Goal: Book appointment/travel/reservation

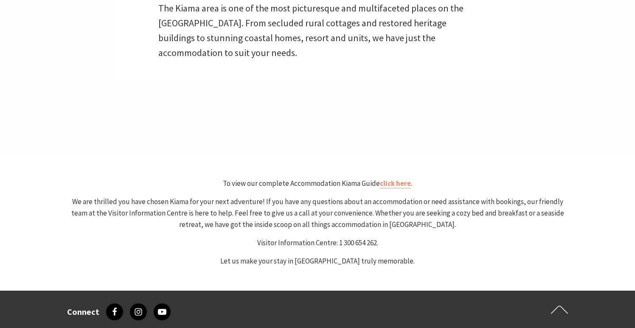
scroll to position [378, 0]
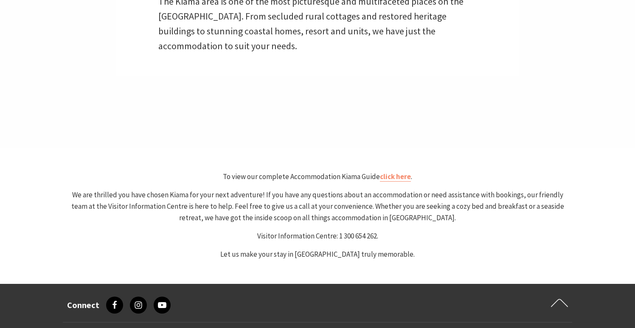
select select "3"
select select "2"
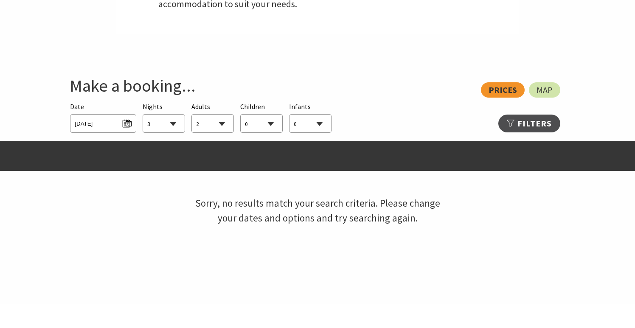
scroll to position [421, 0]
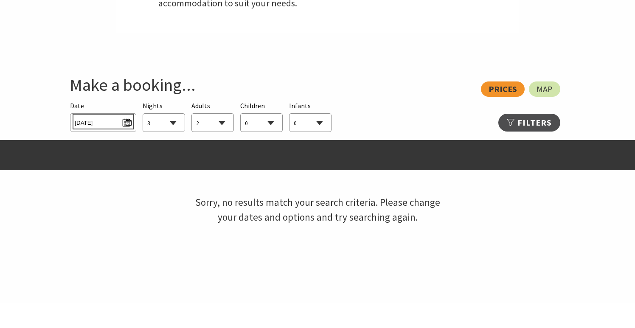
click at [127, 121] on span "Fri 03/10/2025" at bounding box center [103, 121] width 56 height 11
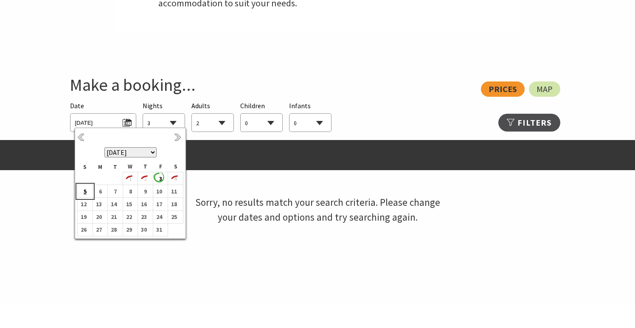
click at [84, 193] on b "5" at bounding box center [83, 191] width 11 height 11
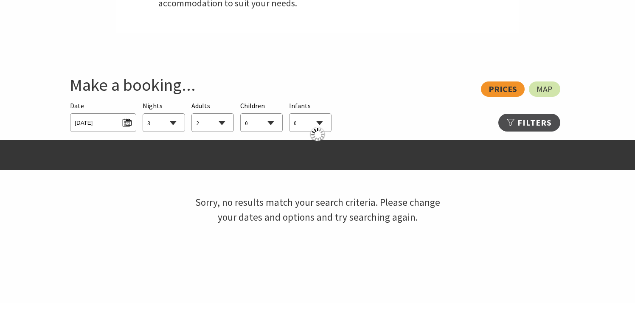
click at [175, 122] on select "1 2 3 4 5 6 7 8 9 10 11 12 13 14 15 16 17 18 19 20 21 22 23 24 25 26 27 28 29 30" at bounding box center [164, 123] width 42 height 19
select select "1"
click at [143, 114] on select "1 2 3 4 5 6 7 8 9 10 11 12 13 14 15 16 17 18 19 20 21 22 23 24 25 26 27 28 29 30" at bounding box center [164, 123] width 42 height 19
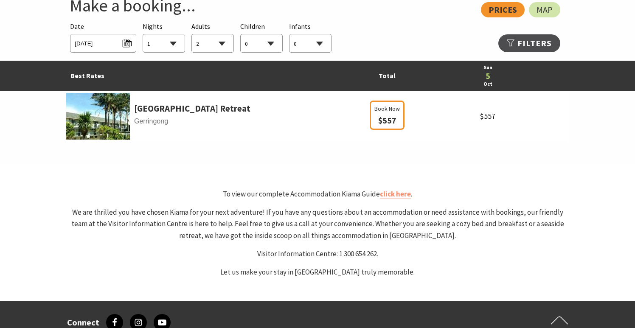
scroll to position [395, 0]
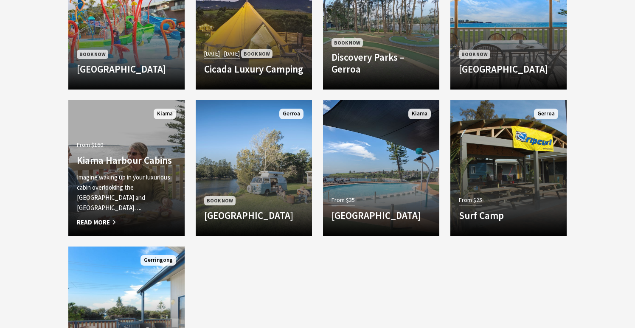
scroll to position [800, 0]
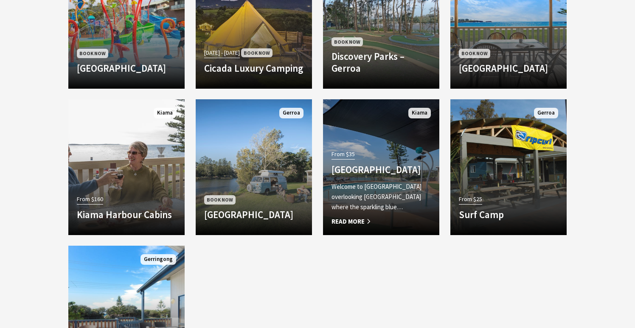
click at [382, 164] on h4 "[GEOGRAPHIC_DATA]" at bounding box center [381, 170] width 99 height 12
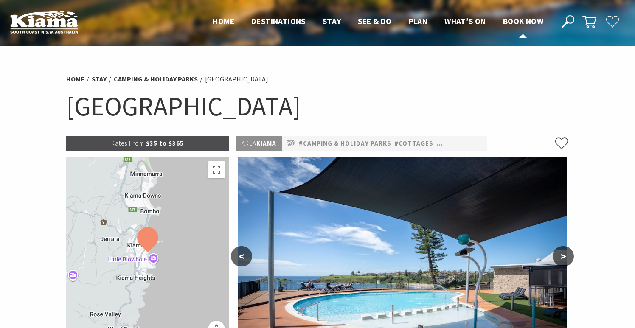
click at [516, 19] on span "Book now" at bounding box center [523, 21] width 40 height 10
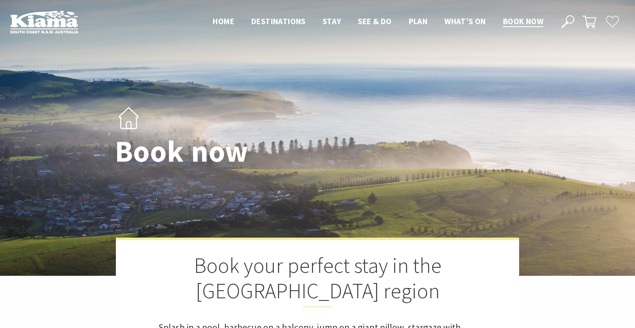
select select "2"
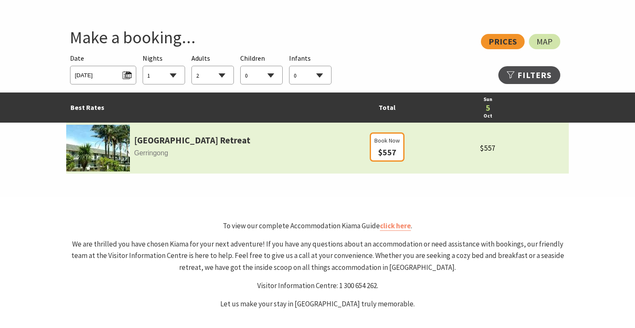
scroll to position [466, 0]
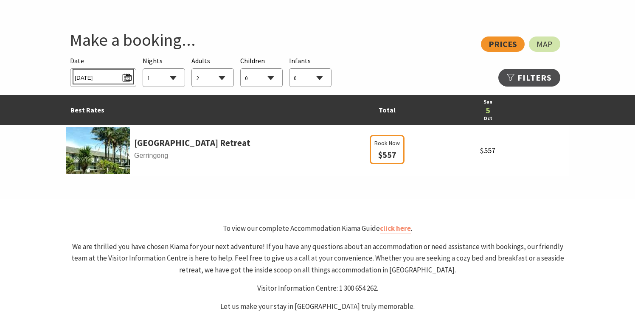
click at [124, 79] on span "Sun 05/10/2025" at bounding box center [103, 76] width 56 height 11
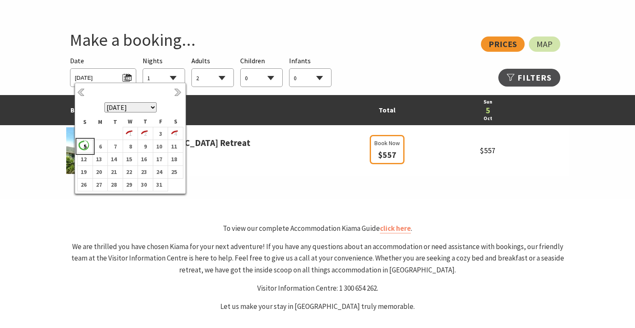
click at [84, 147] on b "5" at bounding box center [83, 146] width 11 height 11
